Goal: Use online tool/utility: Utilize a website feature to perform a specific function

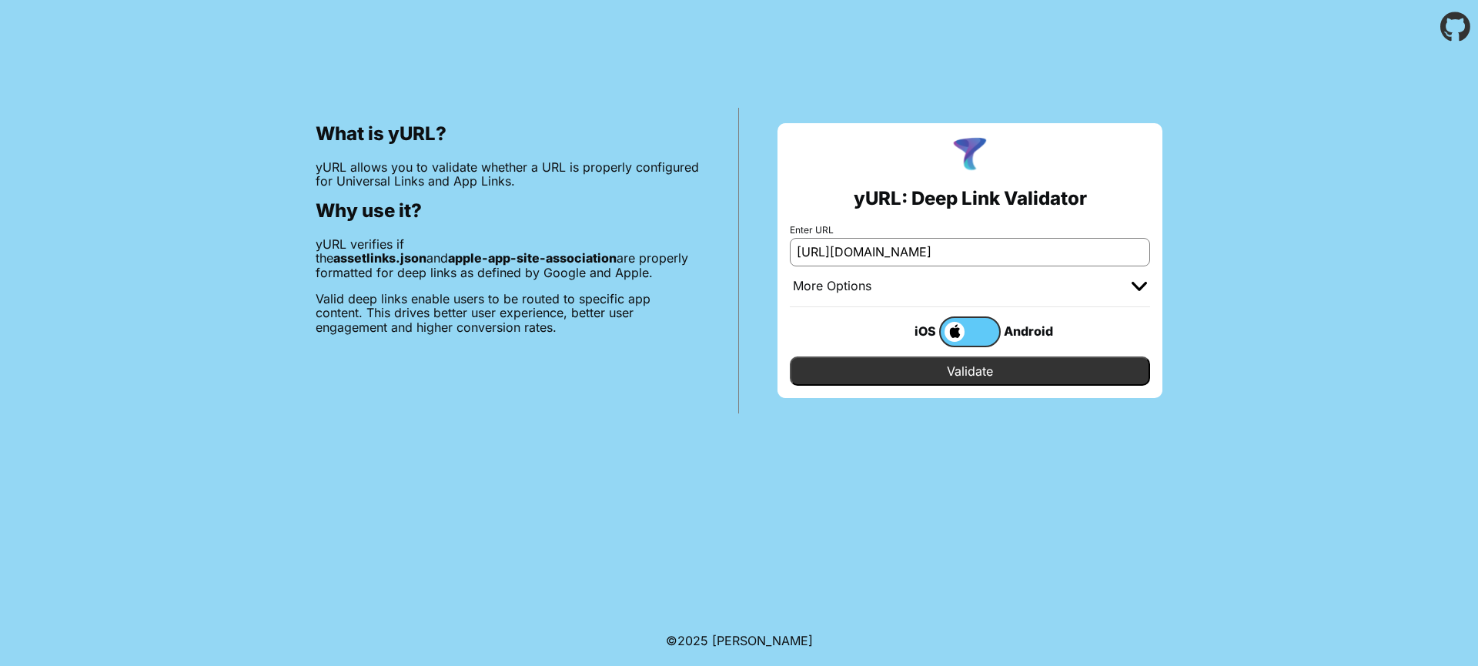
type input "https://de.creatrip.com"
click at [992, 346] on div "iOS Android" at bounding box center [970, 331] width 360 height 49
click at [983, 334] on label at bounding box center [970, 331] width 62 height 31
click at [0, 0] on input "checkbox" at bounding box center [0, 0] width 0 height 0
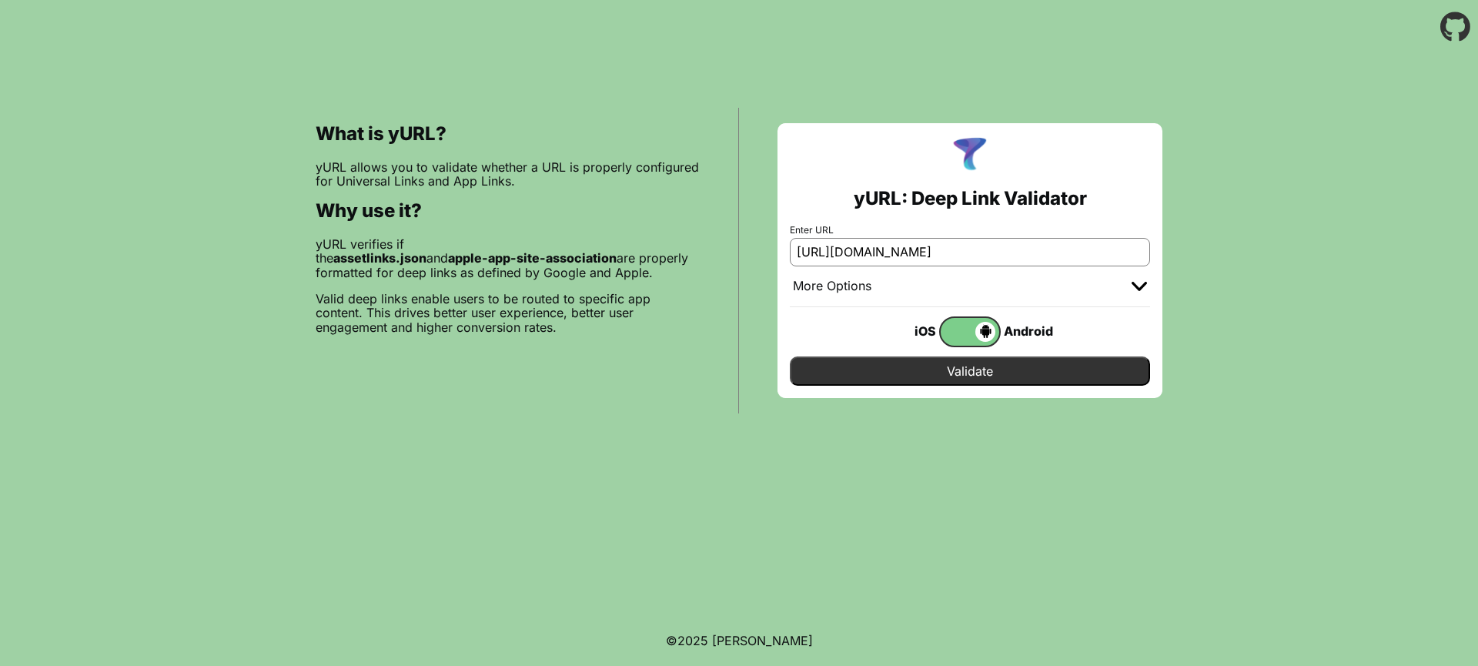
click at [1033, 286] on div "More Options" at bounding box center [970, 286] width 360 height 41
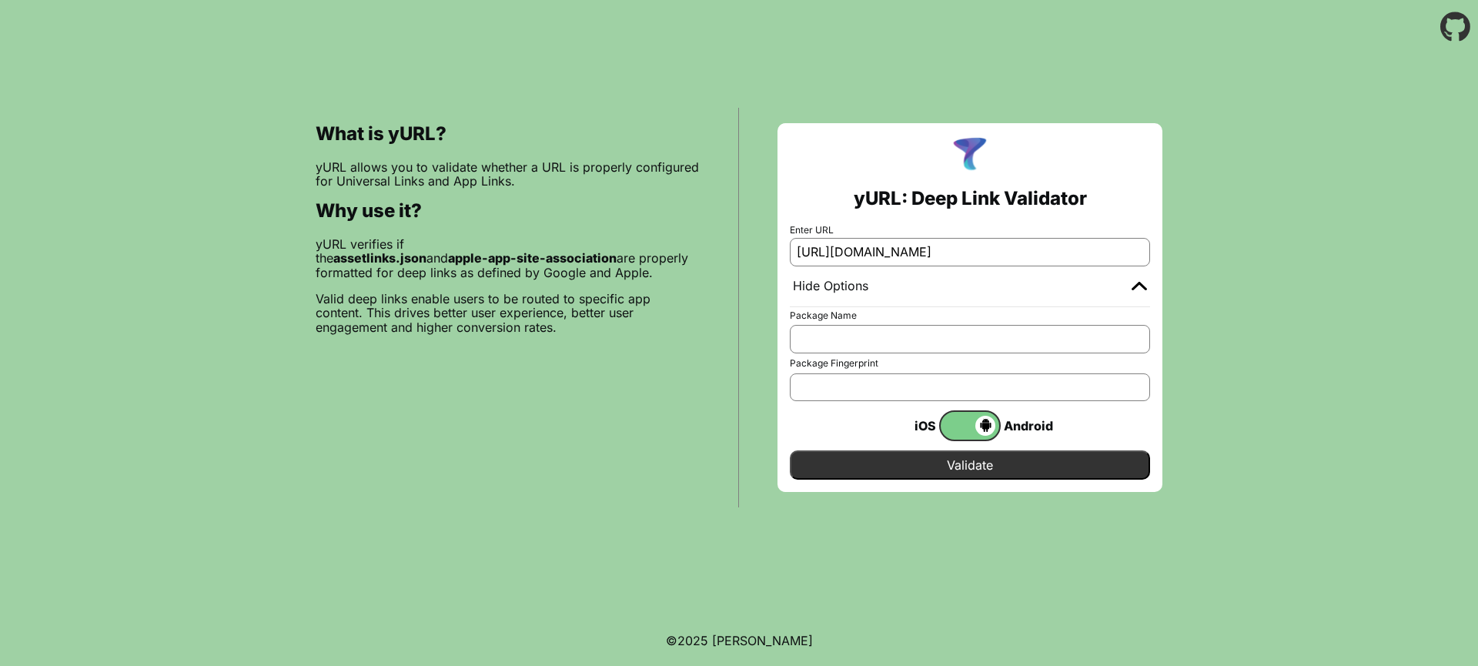
click at [1033, 285] on div "Hide Options" at bounding box center [970, 286] width 360 height 41
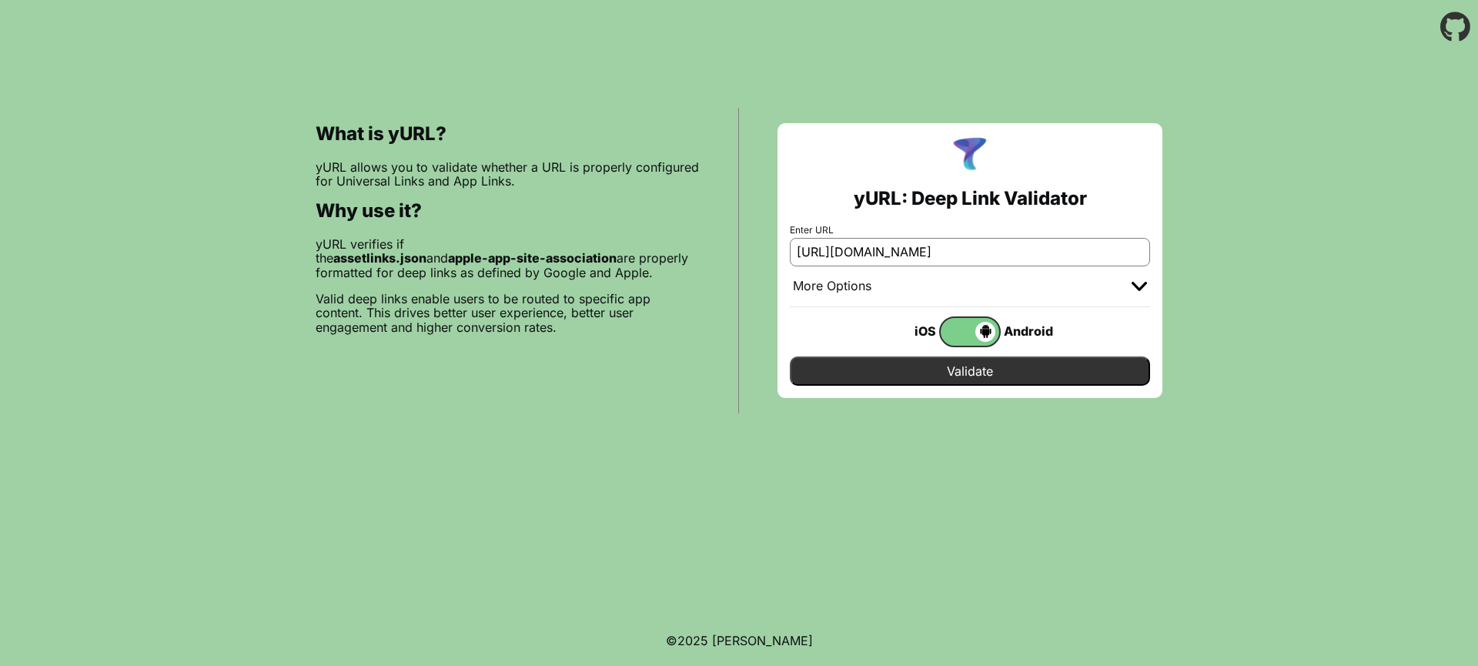
click at [1008, 369] on input "Validate" at bounding box center [970, 370] width 360 height 29
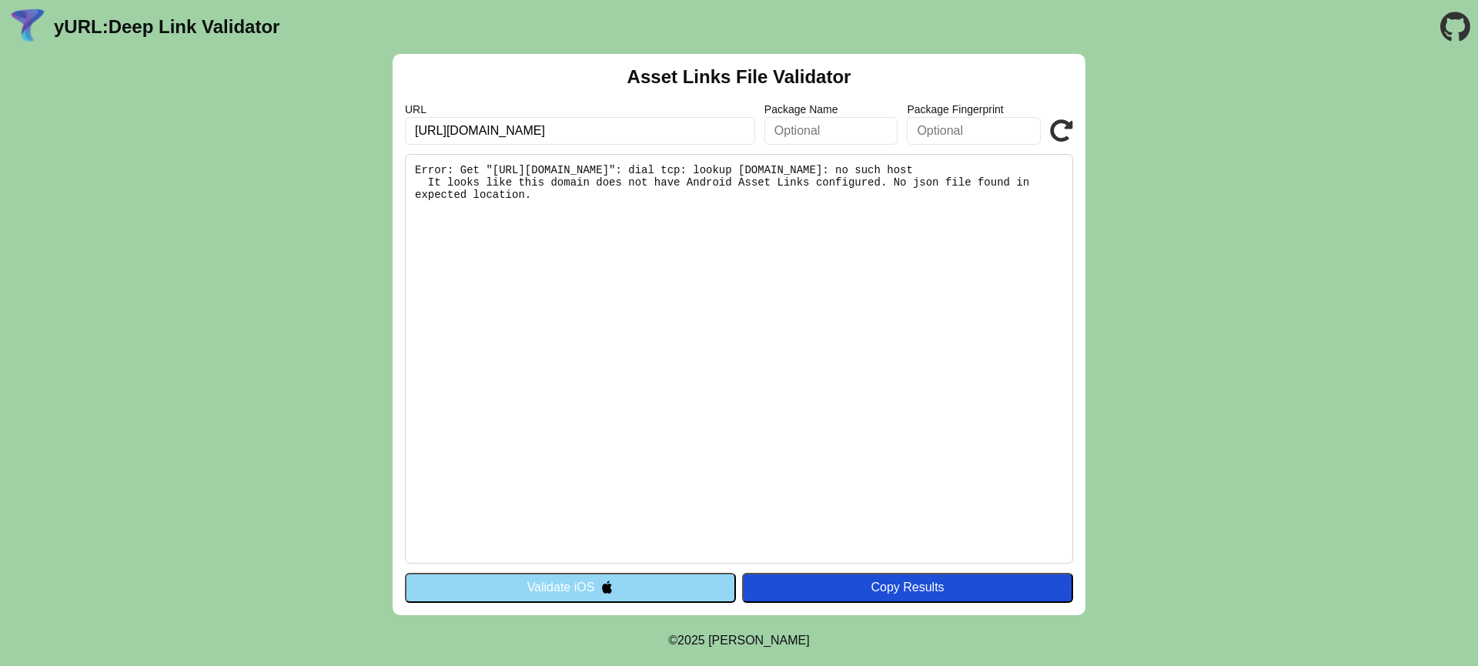
click at [637, 131] on input "https://de.creatrip.com" at bounding box center [580, 131] width 350 height 28
type input "https://dev.creatrip.com"
click button "Validate" at bounding box center [0, 0] width 0 height 0
click at [930, 311] on pre "It looks like this domain does not have Android Asset Links configured. No json…" at bounding box center [739, 358] width 668 height 409
drag, startPoint x: 453, startPoint y: 136, endPoint x: 475, endPoint y: 117, distance: 29.5
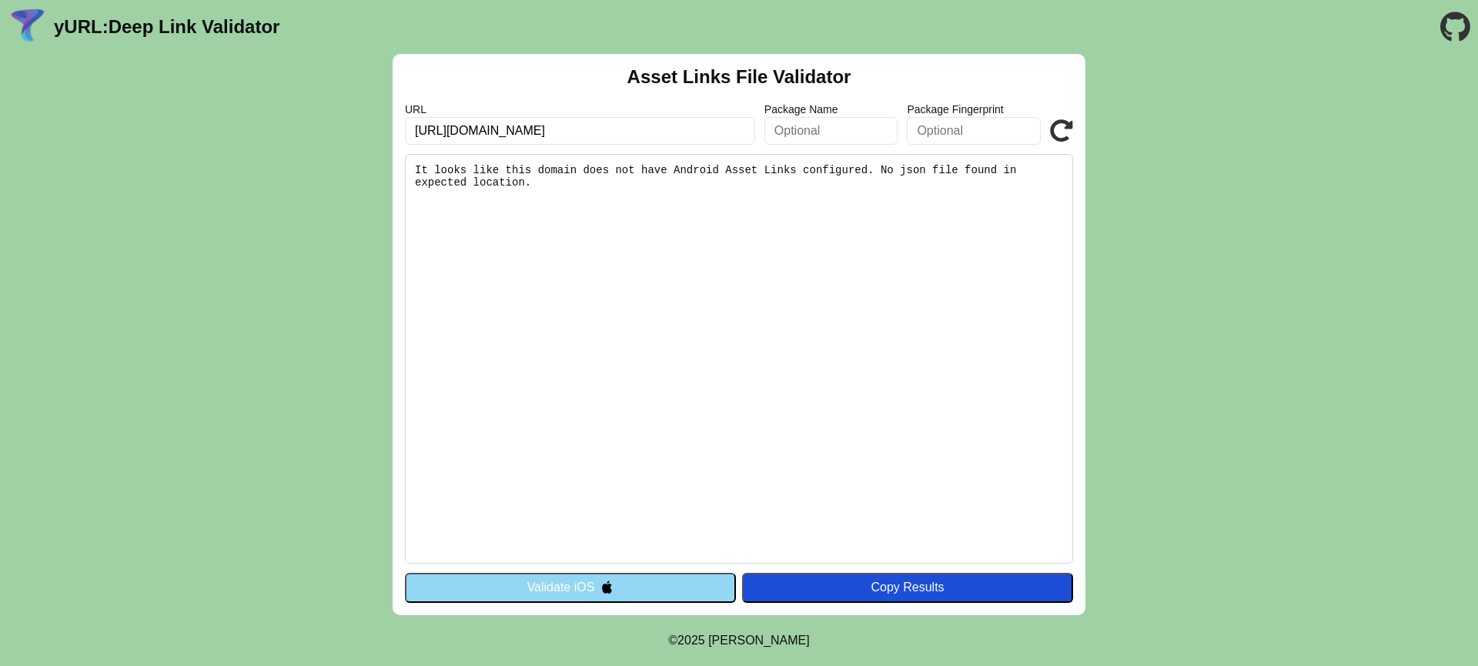
click at [453, 135] on input "[URL][DOMAIN_NAME]" at bounding box center [580, 131] width 350 height 28
type input "[DOMAIN_NAME]"
click at [827, 587] on div "Copy Results" at bounding box center [908, 587] width 316 height 14
click at [1065, 132] on icon at bounding box center [1061, 130] width 23 height 23
click at [55, 18] on link "yURL: Deep Link Validator" at bounding box center [167, 27] width 226 height 22
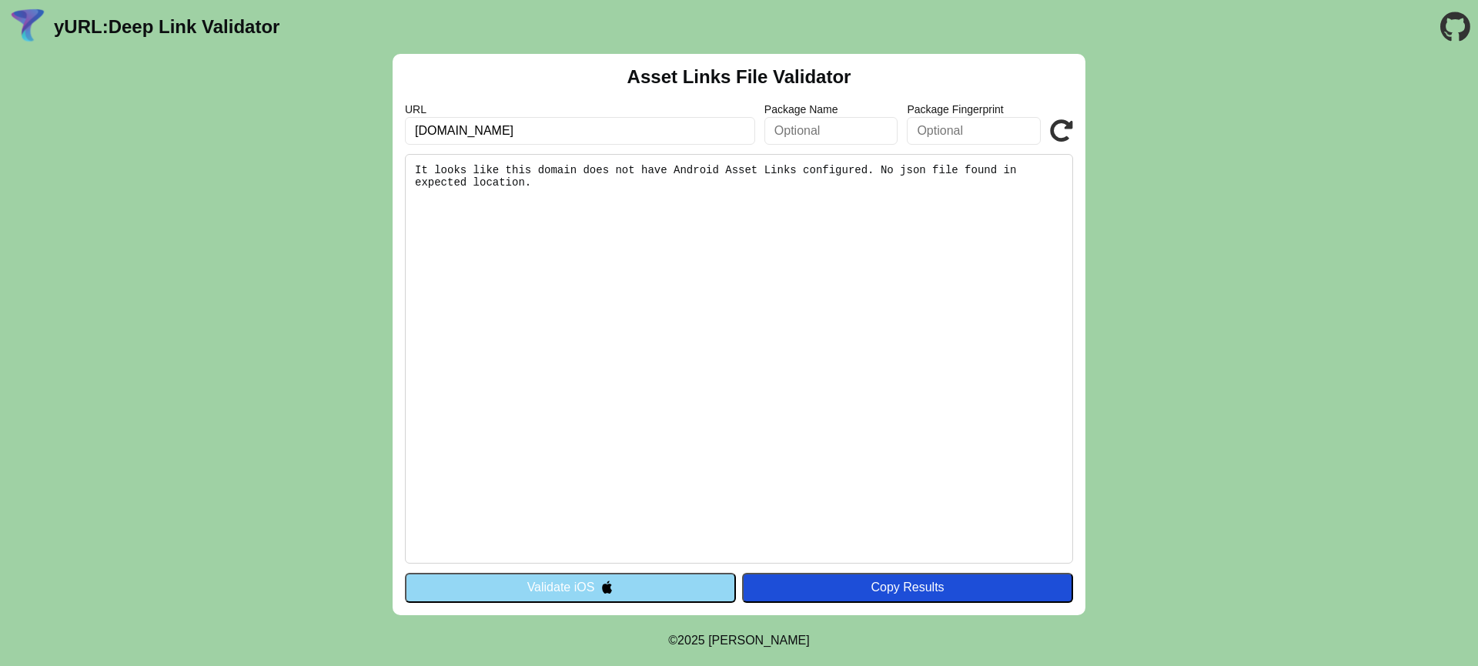
drag, startPoint x: 562, startPoint y: 268, endPoint x: 433, endPoint y: 144, distance: 179.1
click at [433, 144] on div "Asset Links File Validator URL dev.creatrip.com Package Name Package Fingerprin…" at bounding box center [739, 334] width 693 height 561
click at [567, 260] on pre "It looks like this domain does not have Android Asset Links configured. No json…" at bounding box center [739, 358] width 668 height 409
drag, startPoint x: 609, startPoint y: 232, endPoint x: 433, endPoint y: 172, distance: 185.5
click at [433, 172] on pre "It looks like this domain does not have Android Asset Links configured. No json…" at bounding box center [739, 358] width 668 height 409
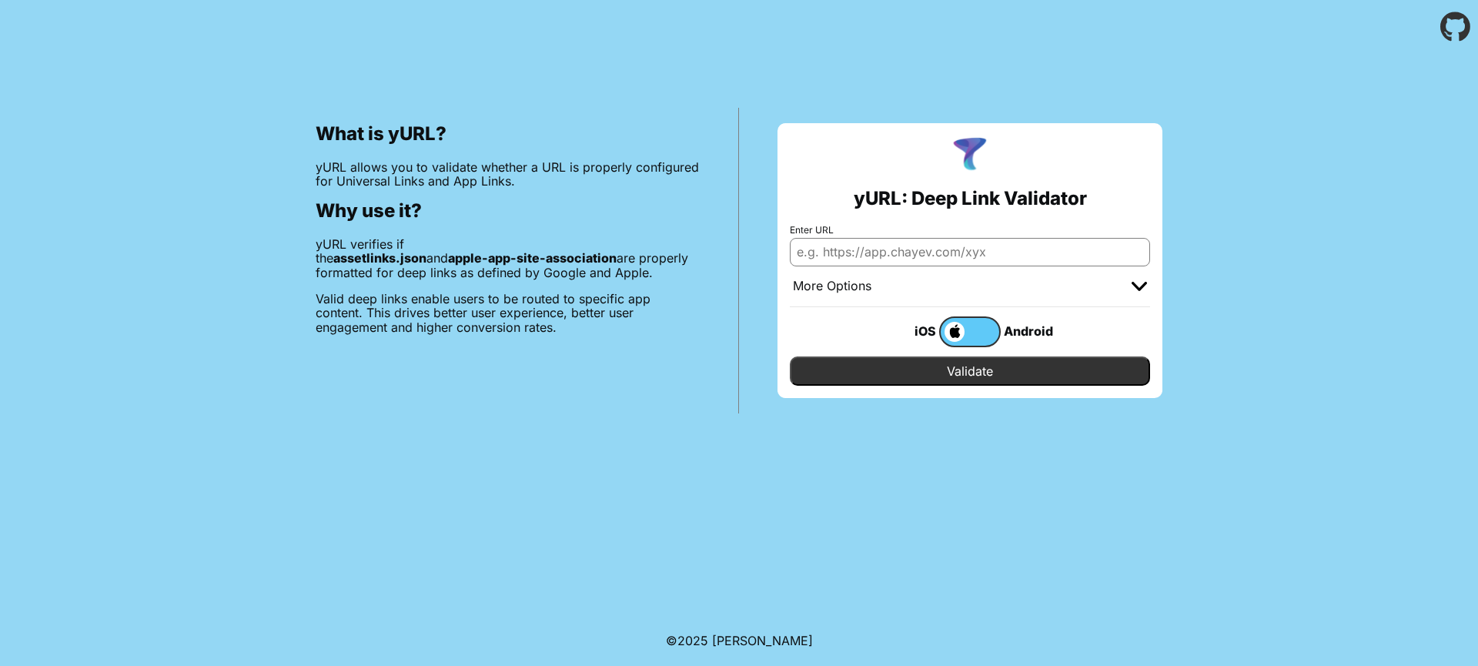
click at [851, 262] on input "Enter URL" at bounding box center [970, 252] width 360 height 28
type input "[DOMAIN_NAME]"
click at [790, 356] on input "Validate" at bounding box center [970, 370] width 360 height 29
click at [970, 328] on label at bounding box center [970, 331] width 62 height 31
click at [0, 0] on input "checkbox" at bounding box center [0, 0] width 0 height 0
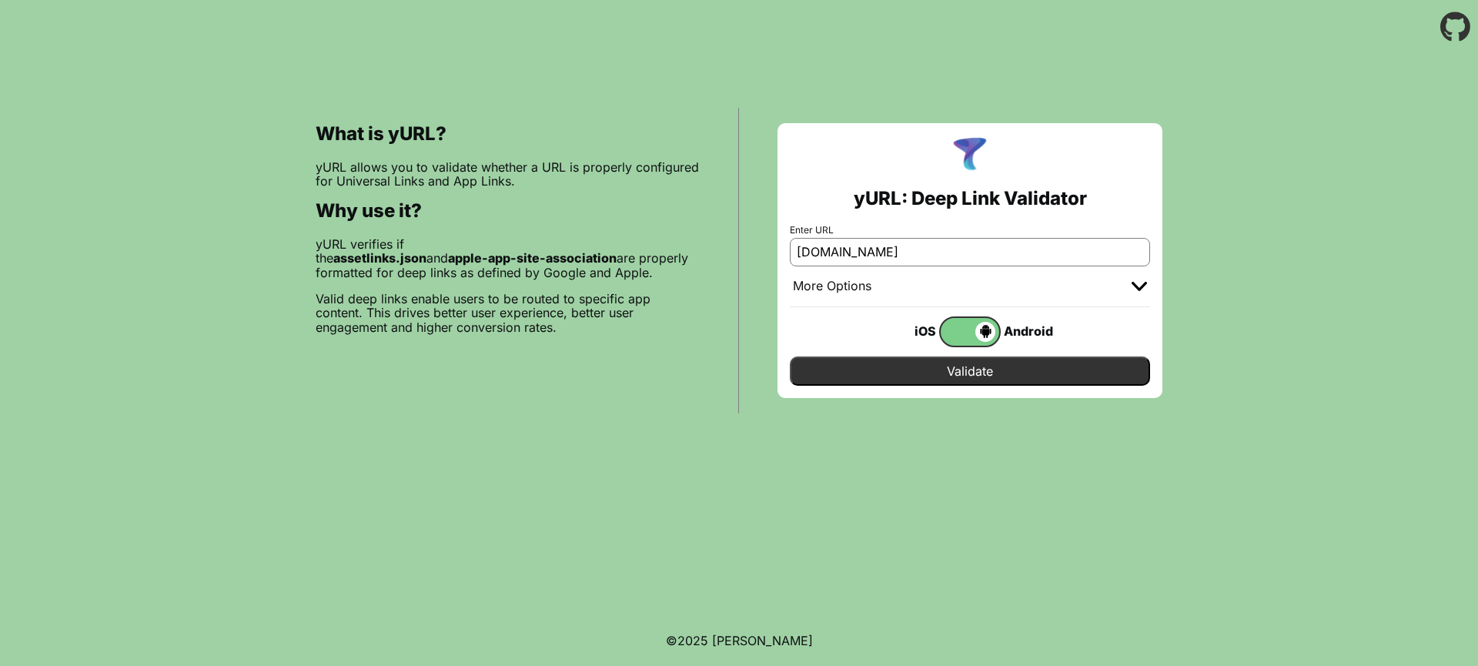
click at [888, 373] on input "Validate" at bounding box center [970, 370] width 360 height 29
